Goal: Transaction & Acquisition: Purchase product/service

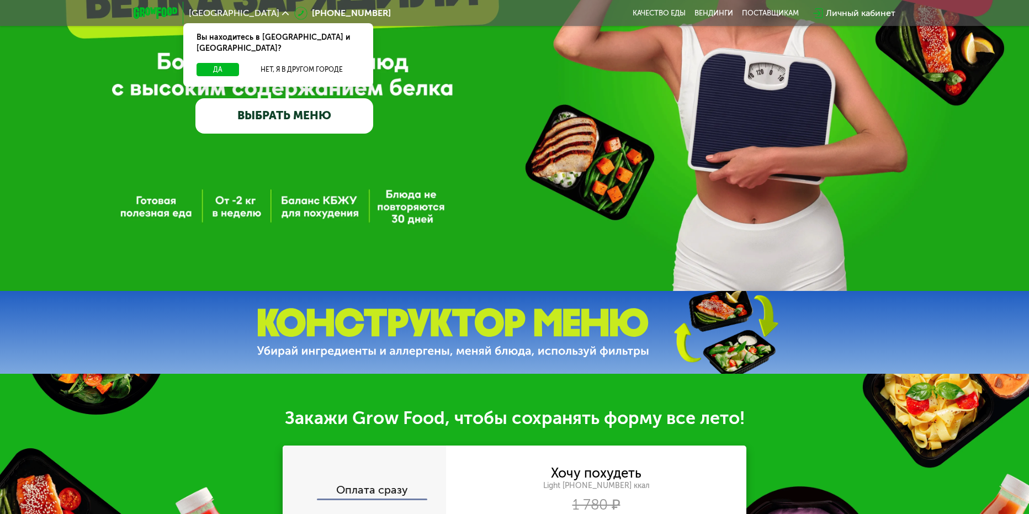
scroll to position [276, 0]
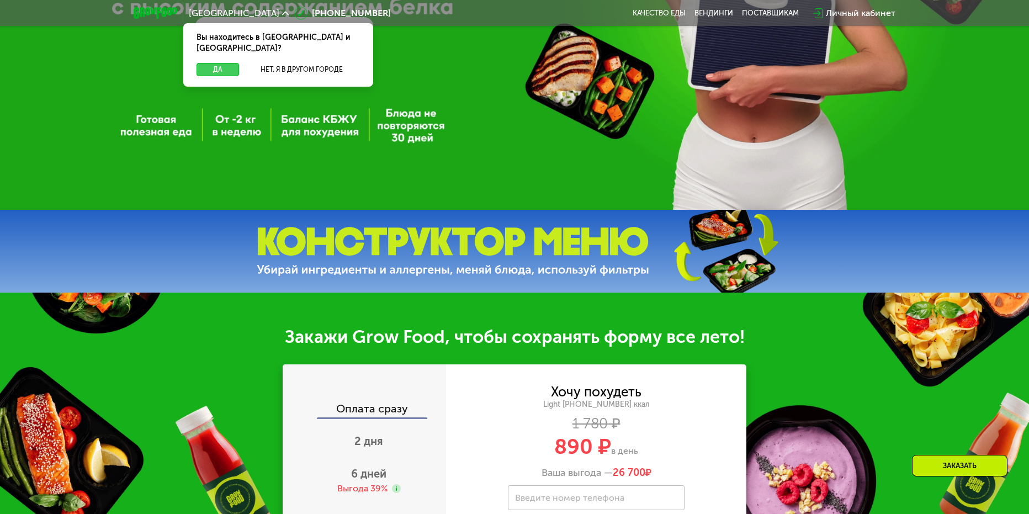
click at [226, 63] on button "Да" at bounding box center [218, 69] width 43 height 13
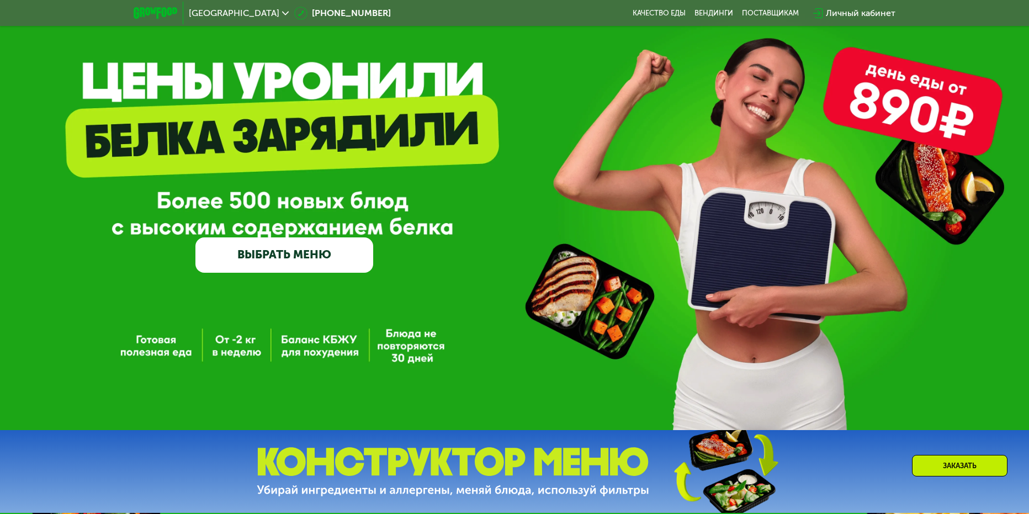
scroll to position [55, 0]
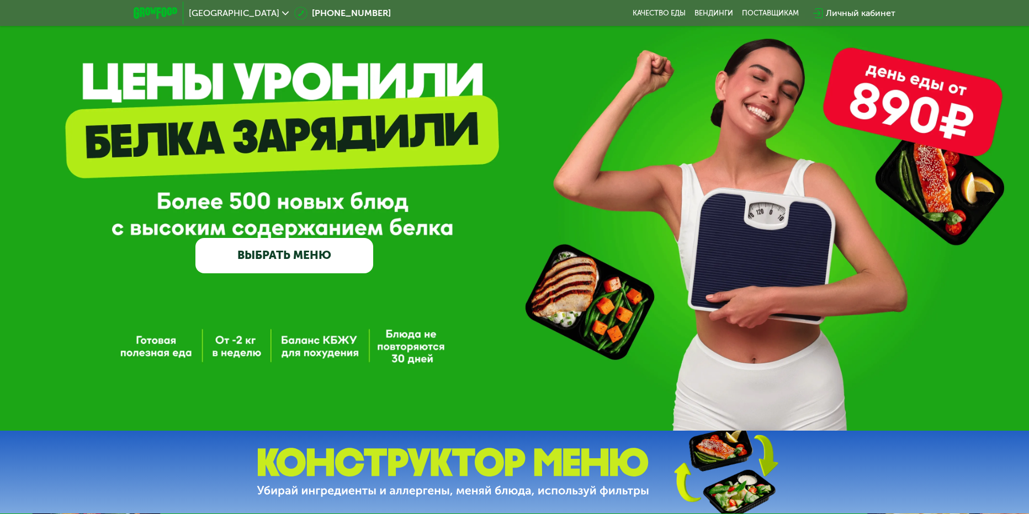
click at [337, 258] on link "ВЫБРАТЬ МЕНЮ" at bounding box center [284, 256] width 178 height 36
click at [343, 258] on link "ВЫБРАТЬ МЕНЮ" at bounding box center [284, 256] width 178 height 36
click at [316, 245] on link "ВЫБРАТЬ МЕНЮ" at bounding box center [284, 256] width 178 height 36
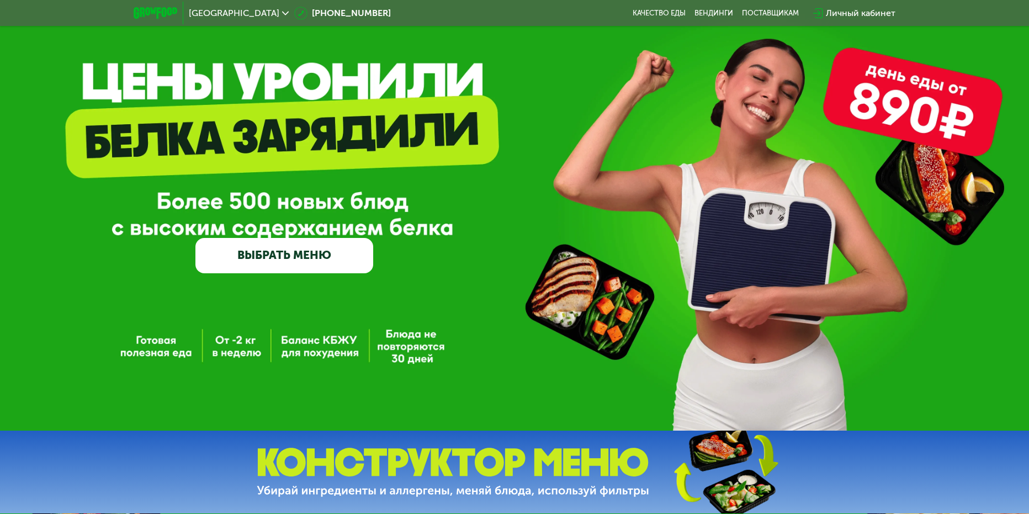
click at [316, 245] on link "ВЫБРАТЬ МЕНЮ" at bounding box center [284, 256] width 178 height 36
click at [319, 250] on link "ВЫБРАТЬ МЕНЮ" at bounding box center [284, 256] width 178 height 36
click at [295, 249] on link "ВЫБРАТЬ МЕНЮ" at bounding box center [284, 256] width 178 height 36
click at [296, 248] on link "ВЫБРАТЬ МЕНЮ" at bounding box center [284, 256] width 178 height 36
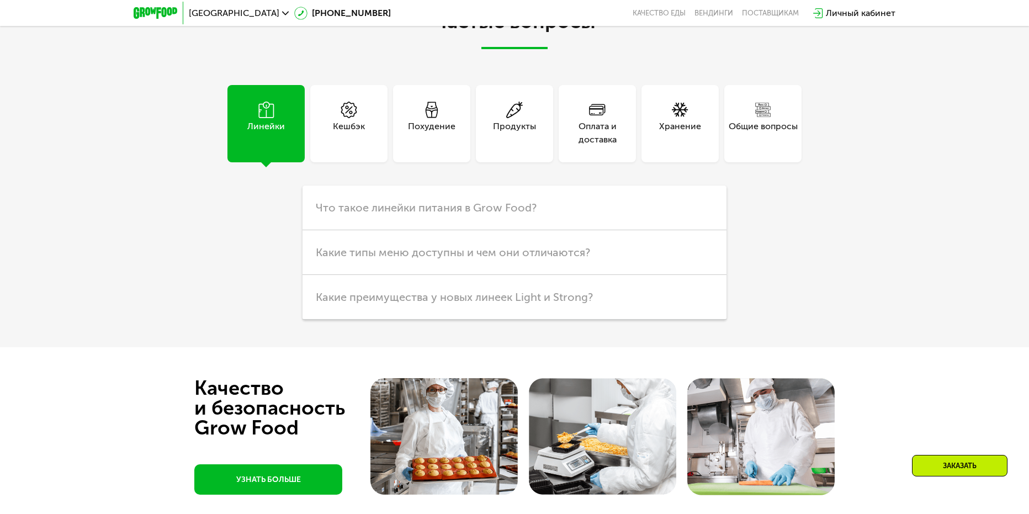
scroll to position [2263, 0]
click at [491, 136] on div "Продукты" at bounding box center [514, 122] width 77 height 77
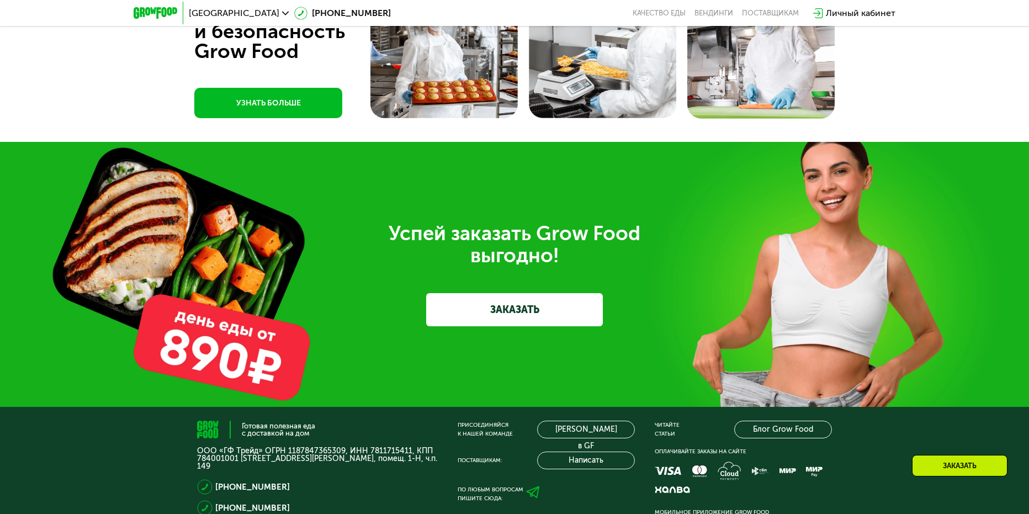
scroll to position [2705, 0]
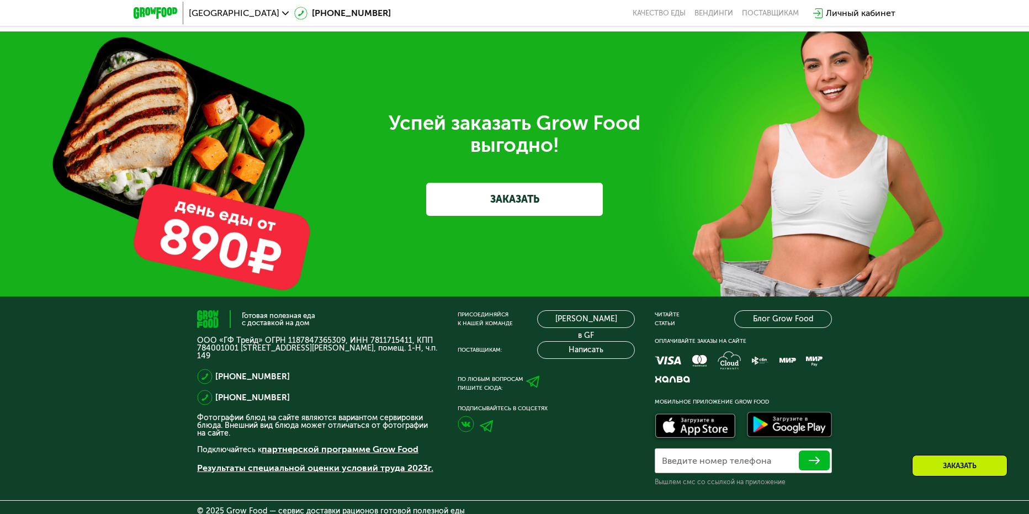
click at [500, 195] on link "ЗАКАЗАТЬ" at bounding box center [514, 199] width 177 height 33
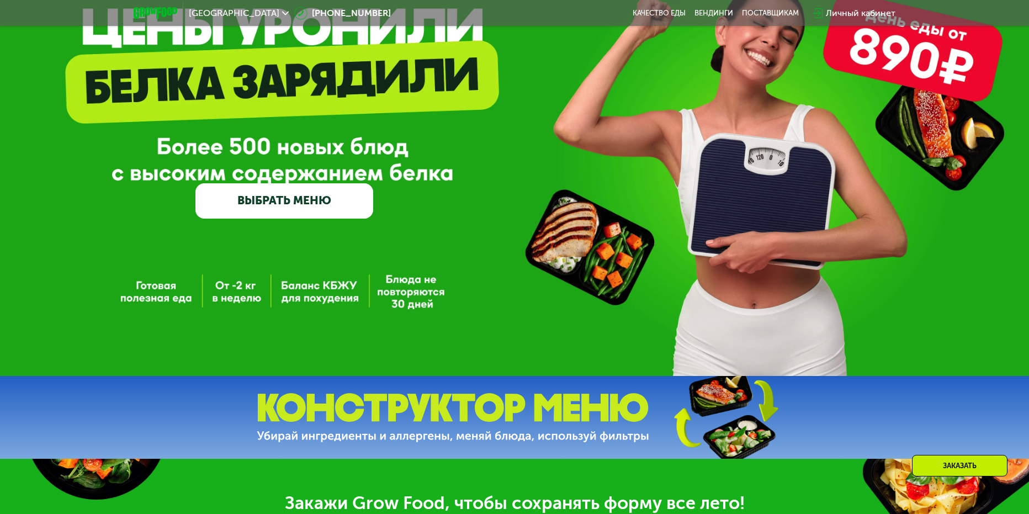
scroll to position [105, 0]
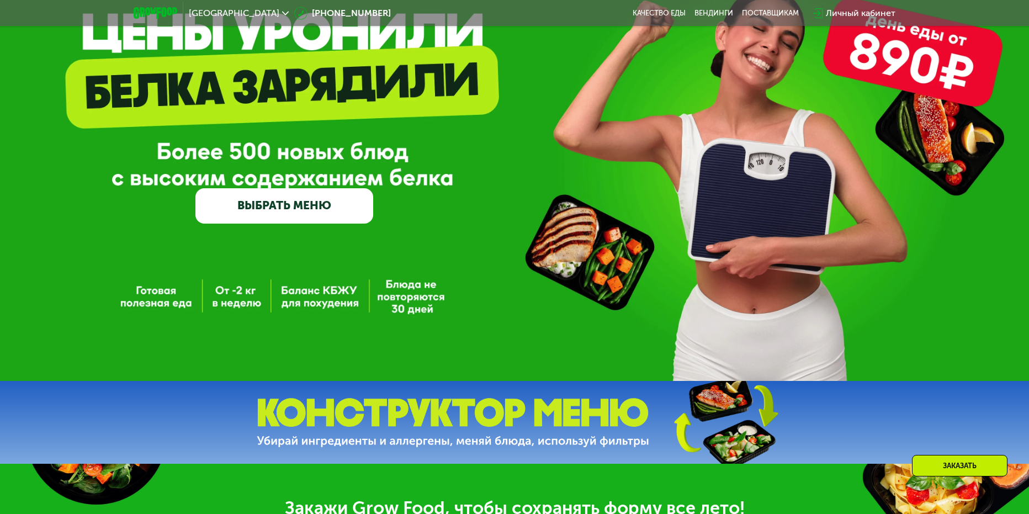
click at [312, 203] on link "ВЫБРАТЬ МЕНЮ" at bounding box center [284, 206] width 178 height 36
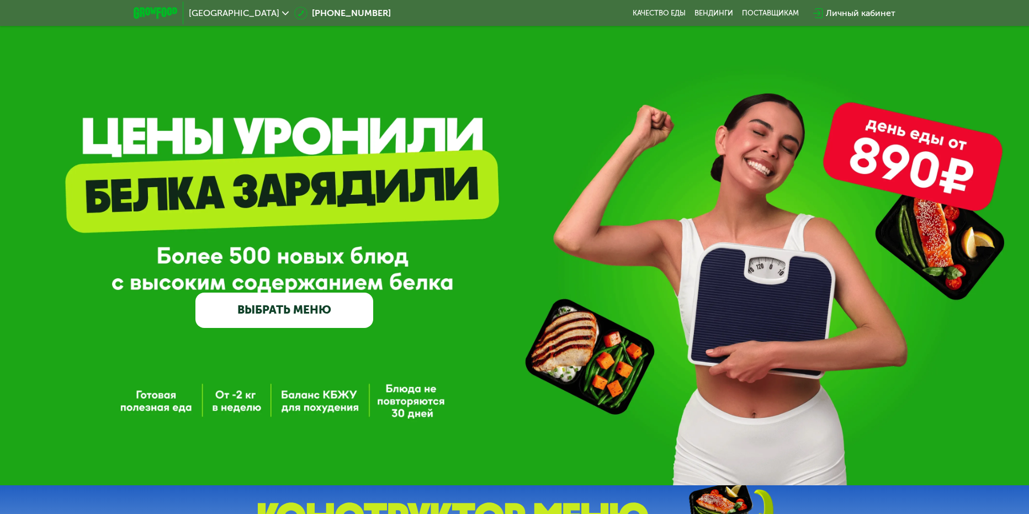
scroll to position [0, 0]
